Goal: Task Accomplishment & Management: Complete application form

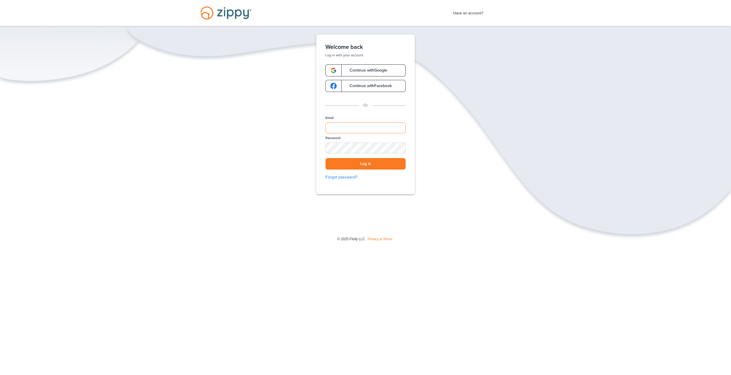
click at [345, 128] on input "Email" at bounding box center [365, 127] width 80 height 11
type input "**********"
click at [325, 158] on button "Log in" at bounding box center [365, 164] width 80 height 12
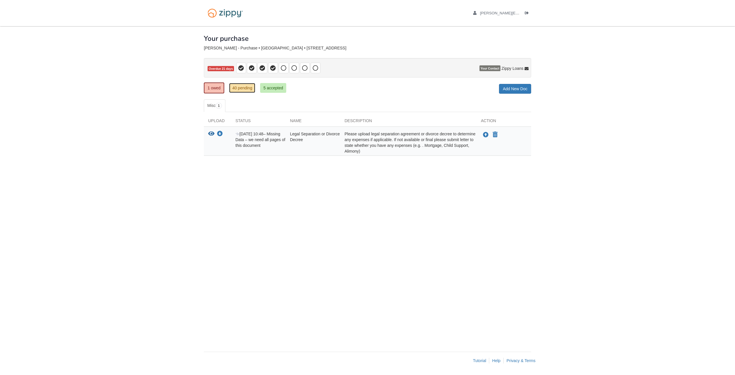
click at [244, 86] on link "40 pending" at bounding box center [242, 88] width 26 height 10
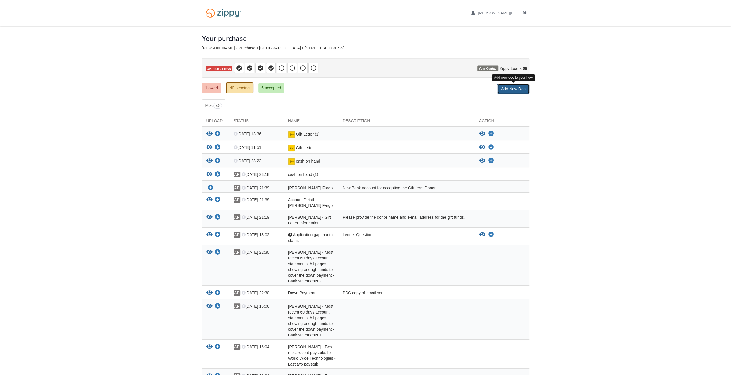
click at [519, 88] on link "Add New Doc" at bounding box center [513, 89] width 32 height 10
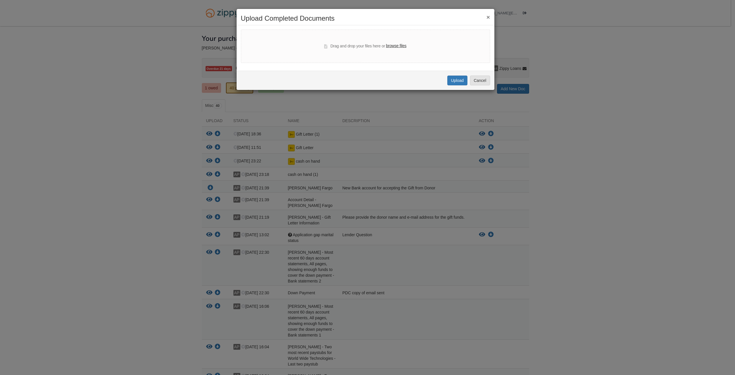
click at [396, 45] on label "browse files" at bounding box center [396, 46] width 20 height 6
click at [0, 0] on input "browse files" at bounding box center [0, 0] width 0 height 0
select select "****"
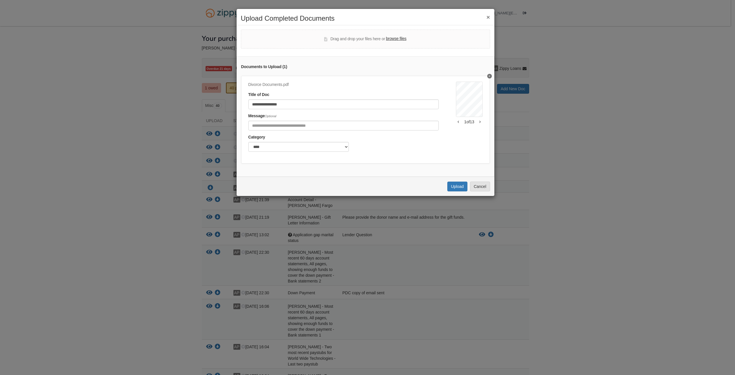
drag, startPoint x: 377, startPoint y: 17, endPoint x: 349, endPoint y: 11, distance: 28.3
click at [349, 11] on div "**********" at bounding box center [365, 103] width 259 height 188
click at [461, 191] on button "Upload" at bounding box center [458, 187] width 20 height 10
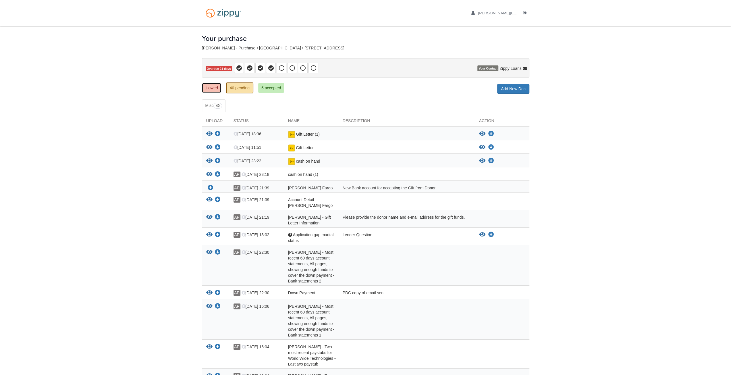
click at [212, 85] on link "1 owed" at bounding box center [211, 88] width 19 height 10
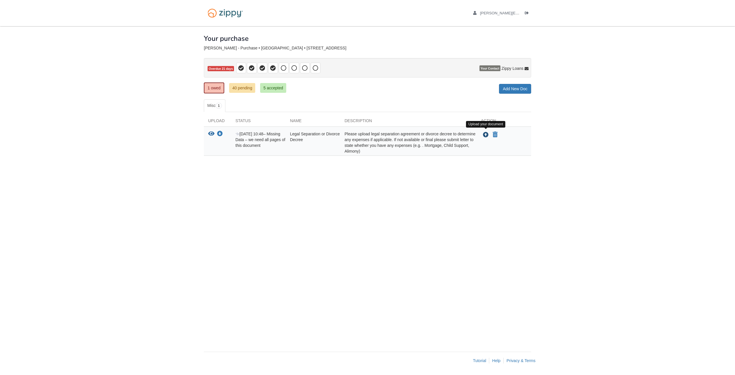
click at [485, 132] on icon "Upload Legal Separation or Divorce Decree" at bounding box center [486, 135] width 6 height 6
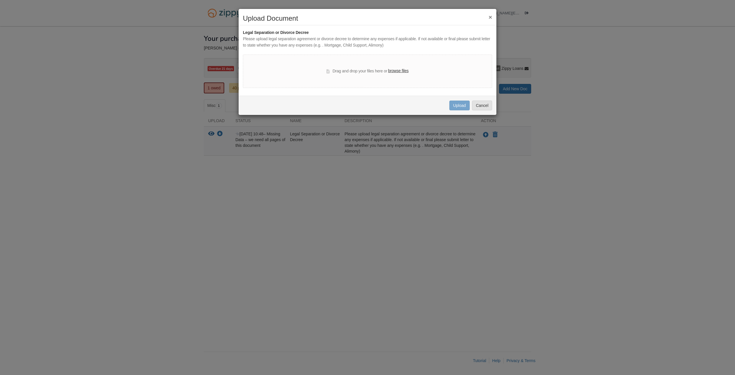
click at [402, 72] on label "browse files" at bounding box center [398, 71] width 20 height 6
click at [0, 0] on input "browse files" at bounding box center [0, 0] width 0 height 0
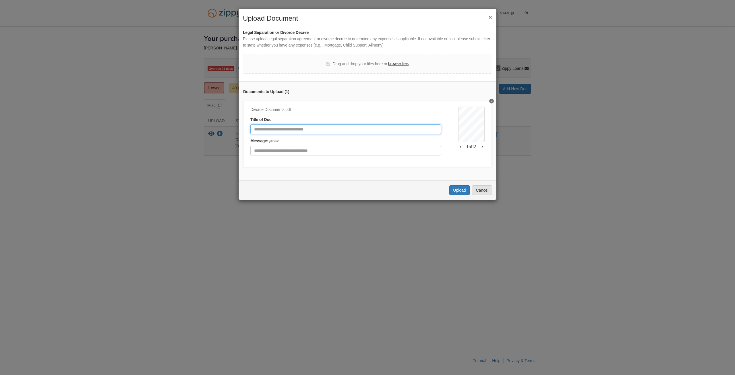
click at [327, 129] on input "Document Title" at bounding box center [345, 129] width 191 height 10
type input "**********"
click at [460, 195] on button "Upload" at bounding box center [460, 190] width 20 height 10
click at [454, 193] on div "Uploading..." at bounding box center [456, 190] width 22 height 6
click at [402, 63] on label "browse files" at bounding box center [398, 64] width 20 height 6
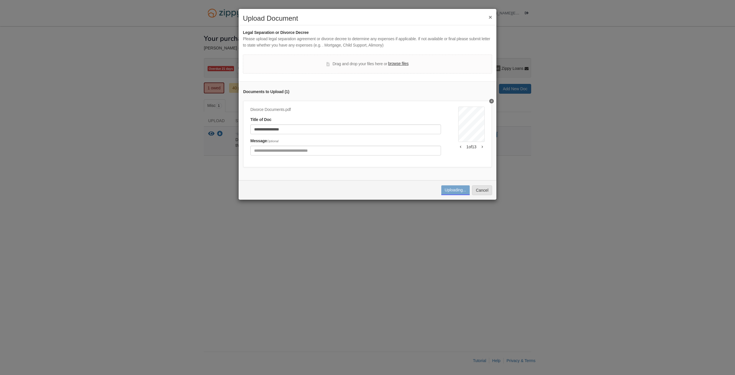
click at [0, 0] on input "browse files" at bounding box center [0, 0] width 0 height 0
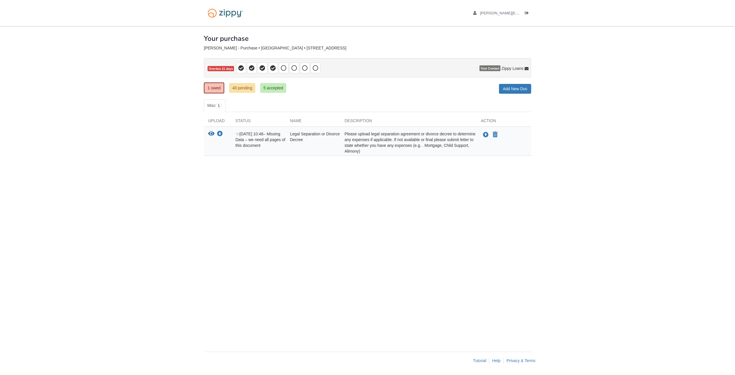
click at [483, 129] on div "View your document Download your document Aug 1 10:48 – Missing Data – we need …" at bounding box center [367, 141] width 327 height 29
click at [485, 132] on icon "Upload Legal Separation or Divorce Decree" at bounding box center [486, 135] width 6 height 6
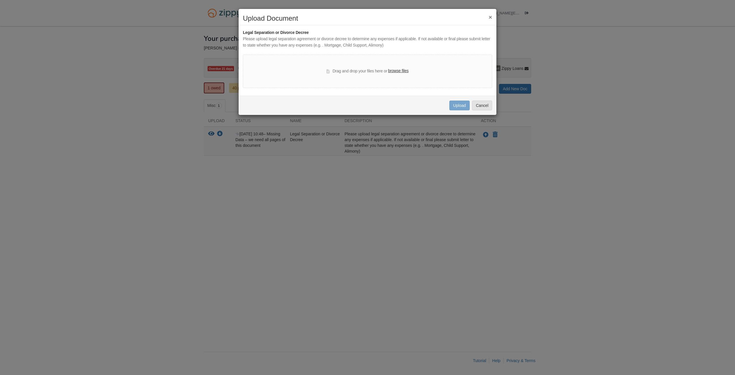
click at [392, 72] on label "browse files" at bounding box center [398, 71] width 20 height 6
click at [0, 0] on input "browse files" at bounding box center [0, 0] width 0 height 0
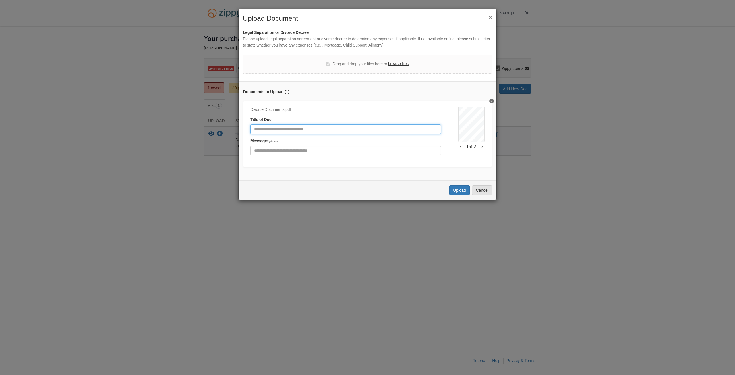
click at [340, 130] on input "Document Title" at bounding box center [345, 129] width 191 height 10
type input "**********"
click at [457, 195] on button "Upload" at bounding box center [460, 190] width 20 height 10
click at [331, 20] on h2 "Upload Document" at bounding box center [367, 18] width 249 height 7
click at [317, 18] on h2 "Upload Document" at bounding box center [367, 18] width 249 height 7
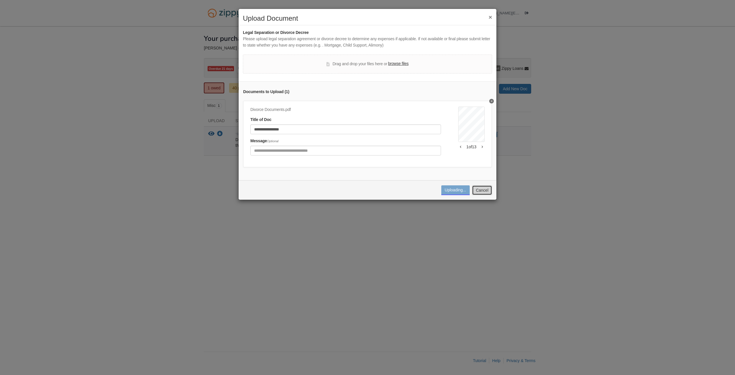
click at [492, 195] on button "Cancel" at bounding box center [482, 190] width 20 height 10
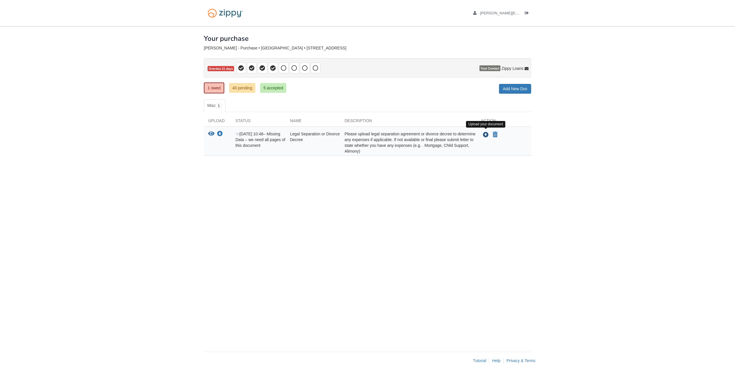
click at [486, 133] on icon "Upload Legal Separation or Divorce Decree" at bounding box center [486, 135] width 6 height 6
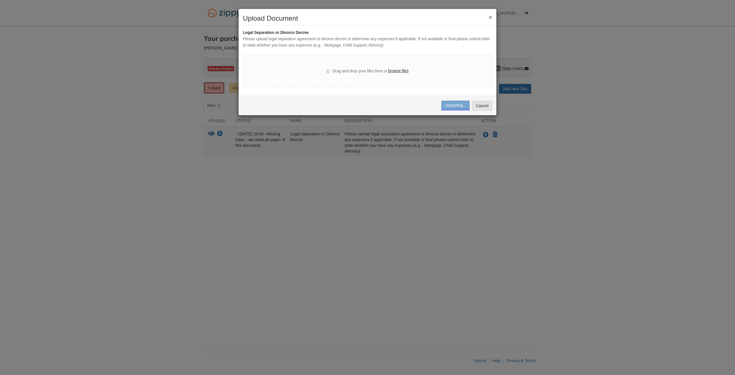
click at [407, 71] on label "browse files" at bounding box center [398, 71] width 20 height 6
click at [0, 0] on input "browse files" at bounding box center [0, 0] width 0 height 0
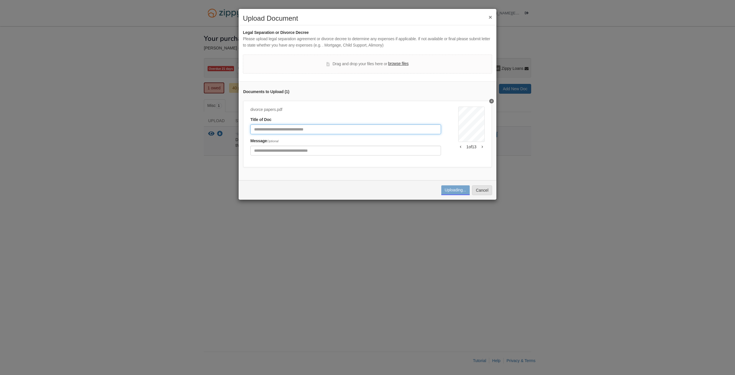
click at [336, 134] on input "Document Title" at bounding box center [345, 129] width 191 height 10
type input "**********"
click at [461, 193] on div "Uploading..." at bounding box center [456, 190] width 22 height 6
click at [485, 195] on button "Cancel" at bounding box center [482, 190] width 20 height 10
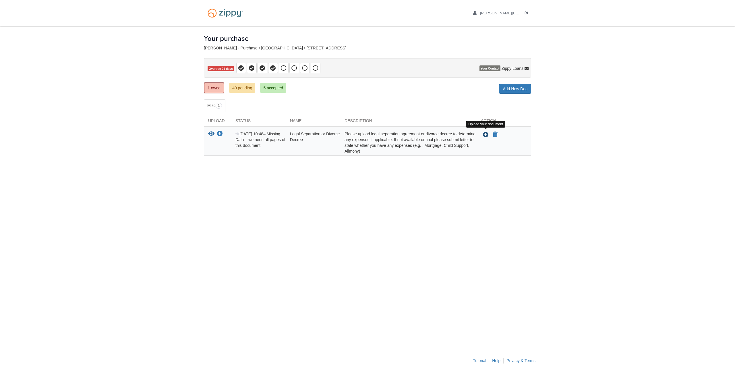
click at [487, 135] on icon "Upload Legal Separation or Divorce Decree" at bounding box center [486, 135] width 6 height 6
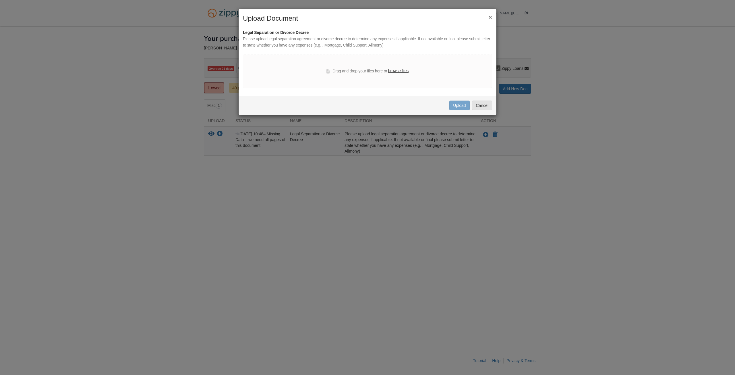
click at [400, 70] on label "browse files" at bounding box center [398, 71] width 20 height 6
click at [0, 0] on input "browse files" at bounding box center [0, 0] width 0 height 0
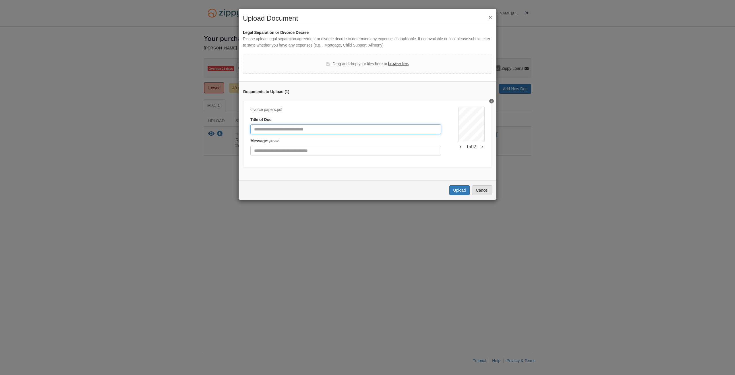
click at [275, 128] on input "Document Title" at bounding box center [345, 129] width 191 height 10
type input "**********"
click at [458, 194] on button "Upload" at bounding box center [460, 190] width 20 height 10
